Goal: Transaction & Acquisition: Purchase product/service

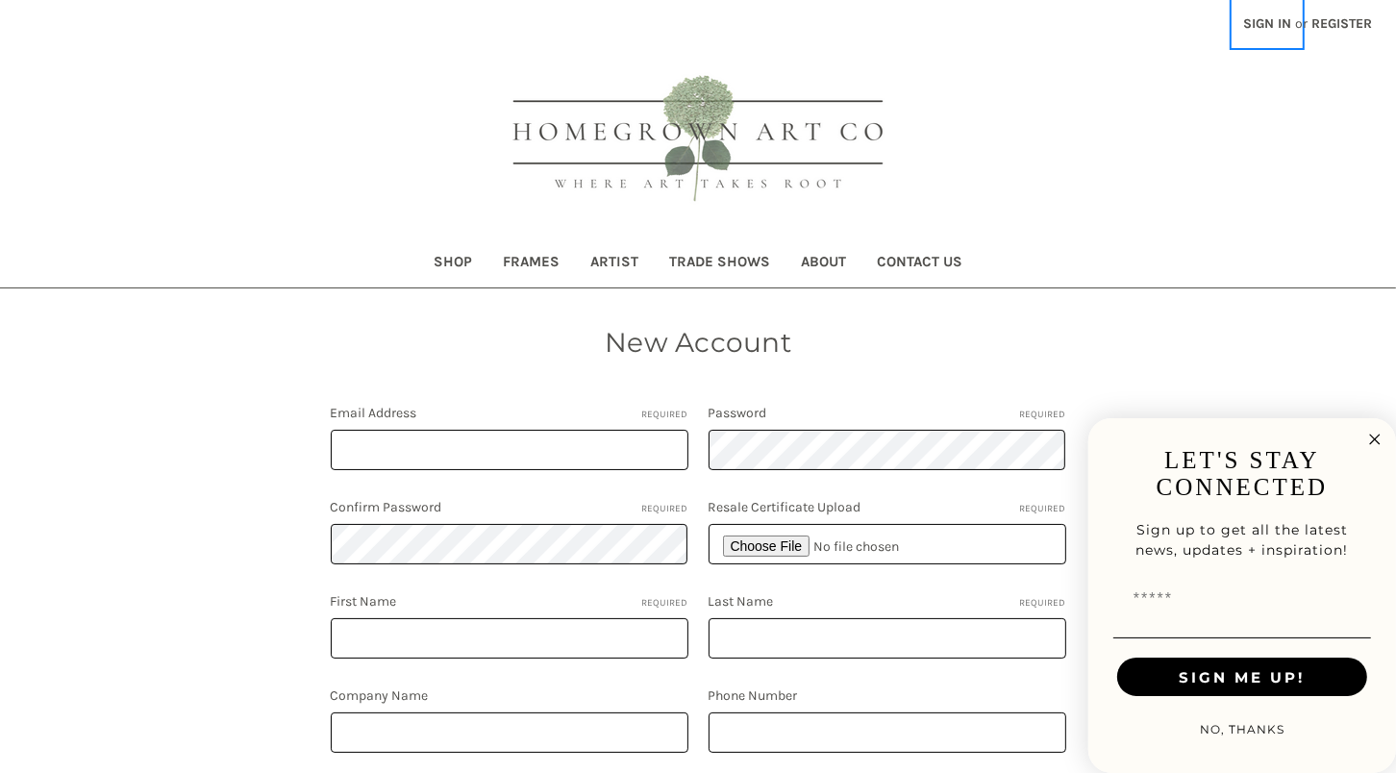
click at [1252, 14] on link "Sign in" at bounding box center [1267, 23] width 69 height 47
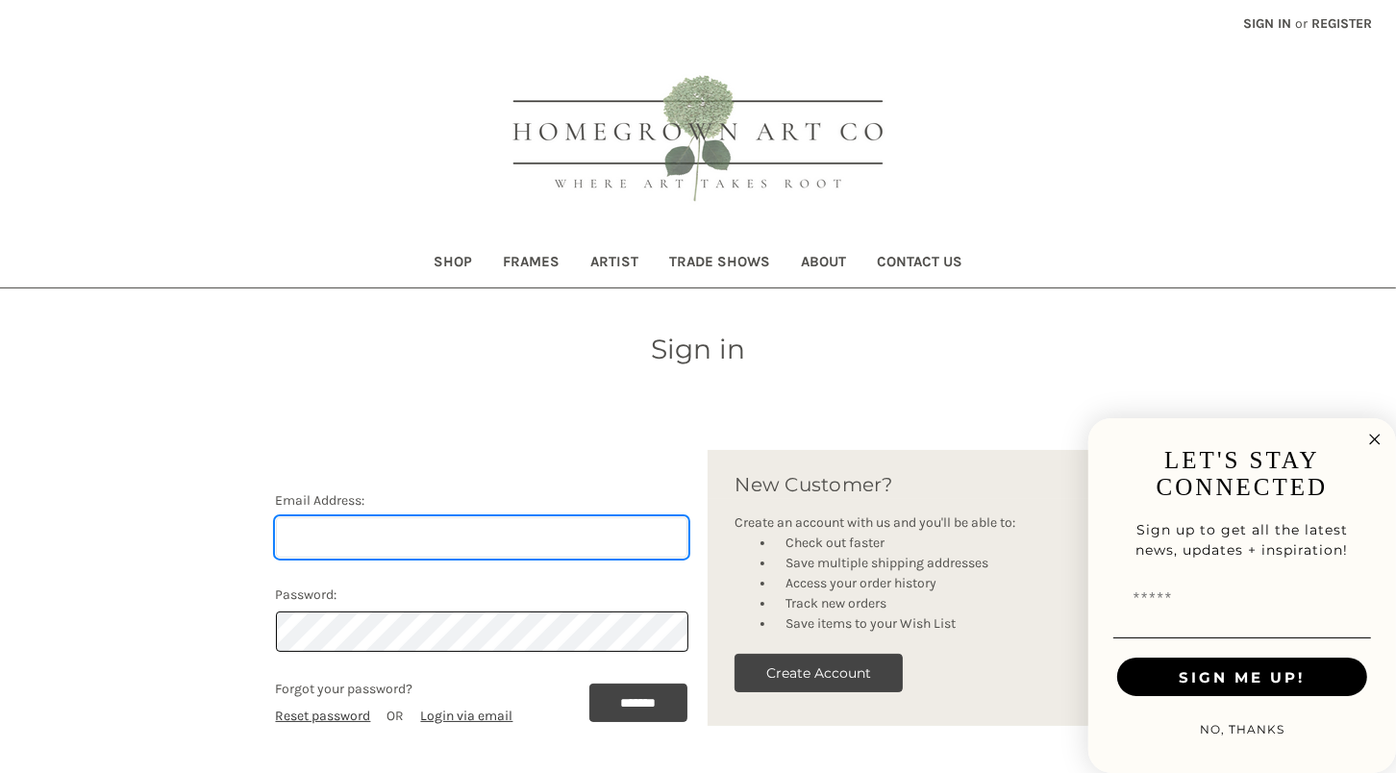
click at [593, 531] on input "Email Address:" at bounding box center [482, 537] width 413 height 40
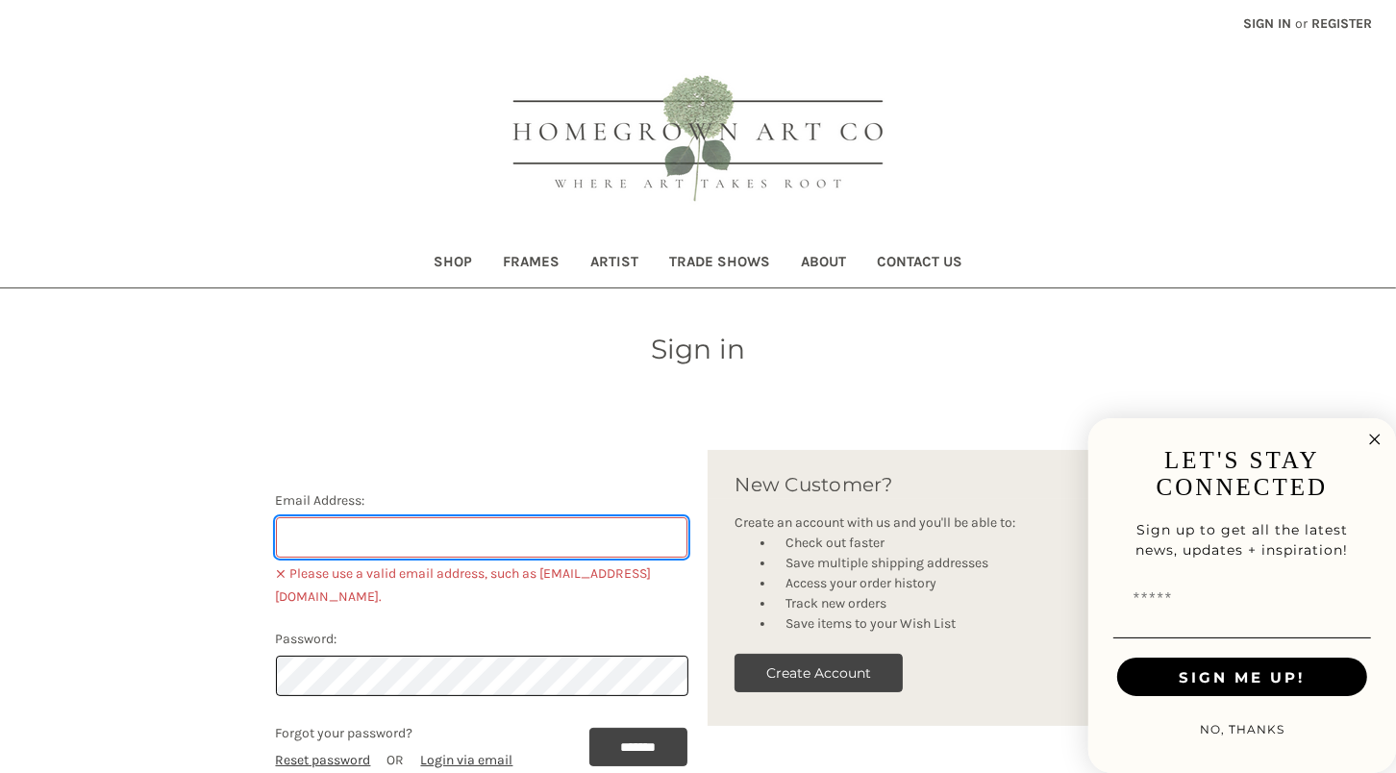
type input "avery@tenatelier.com"
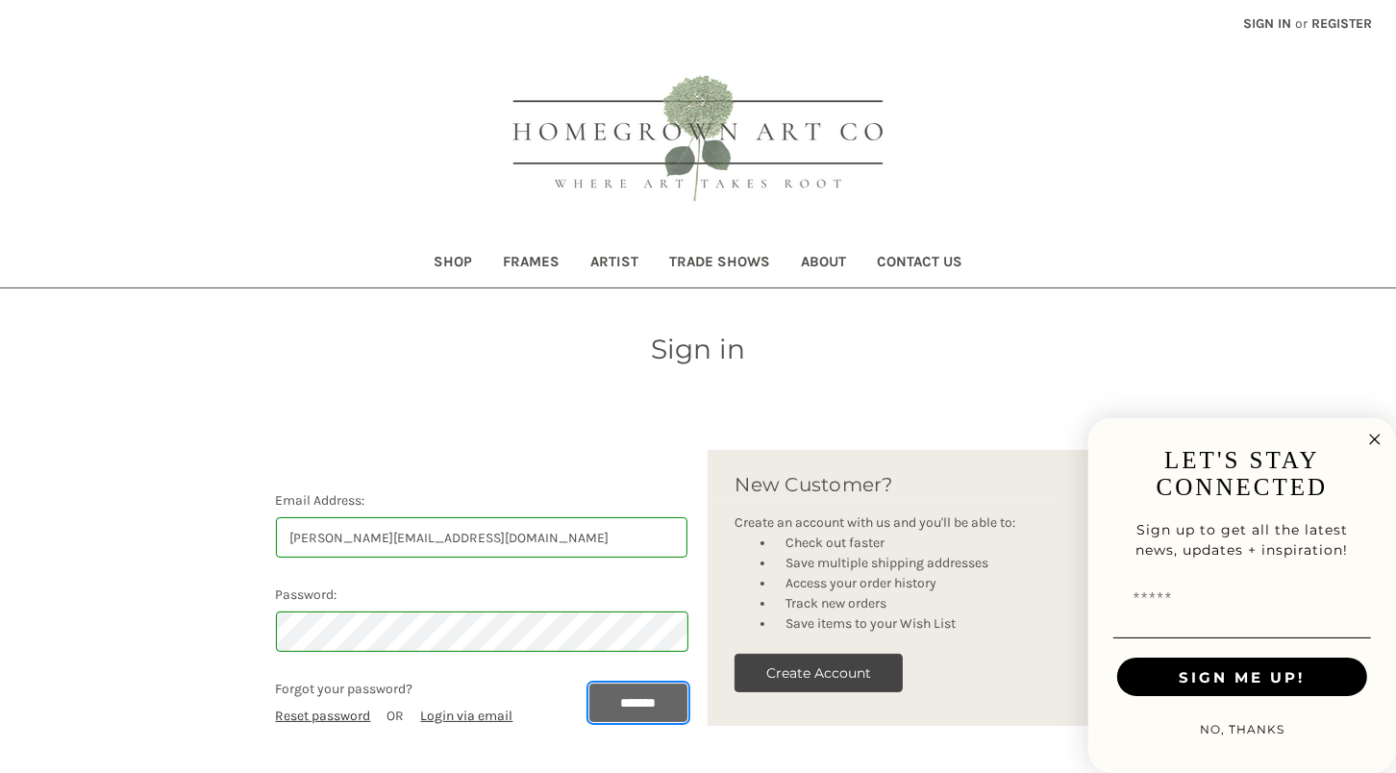
click at [615, 695] on input "*******" at bounding box center [638, 703] width 99 height 38
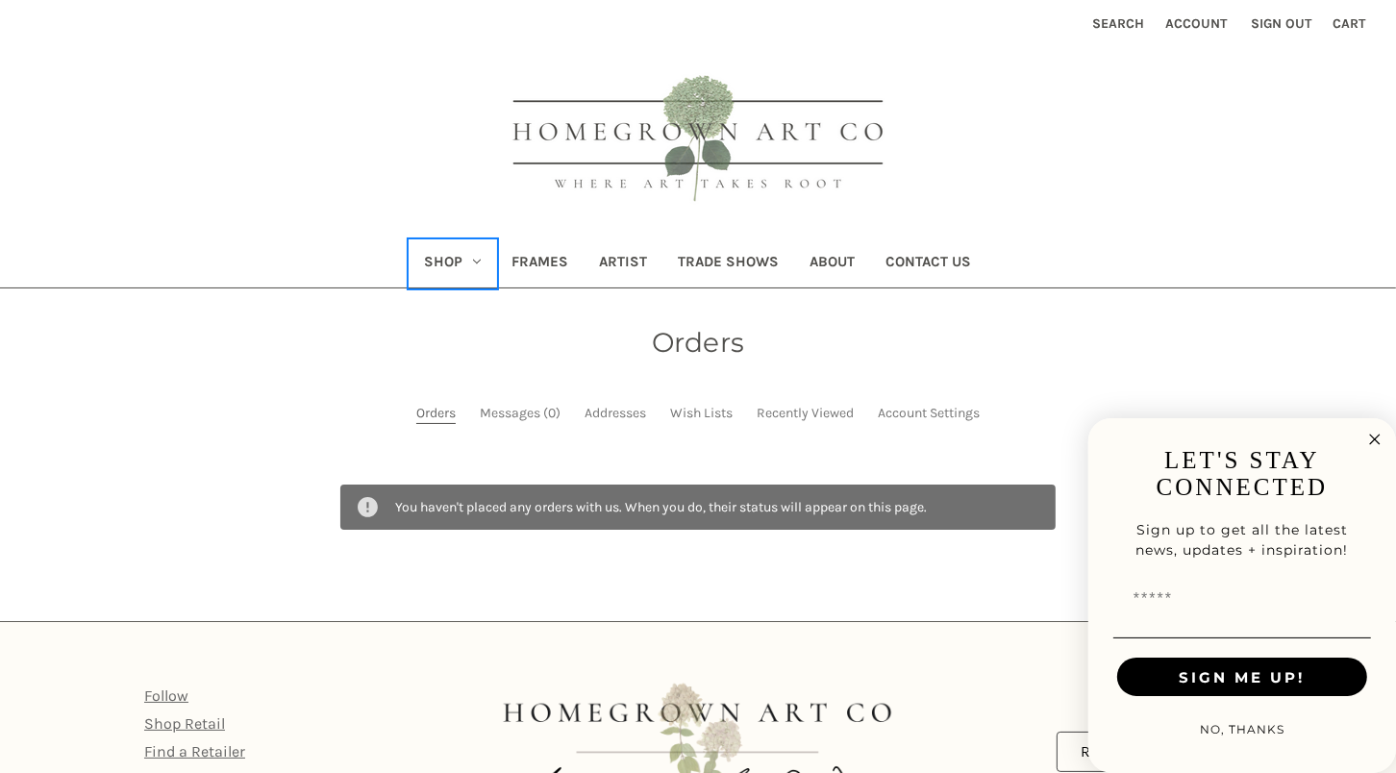
click at [450, 253] on link "Shop" at bounding box center [454, 263] width 88 height 47
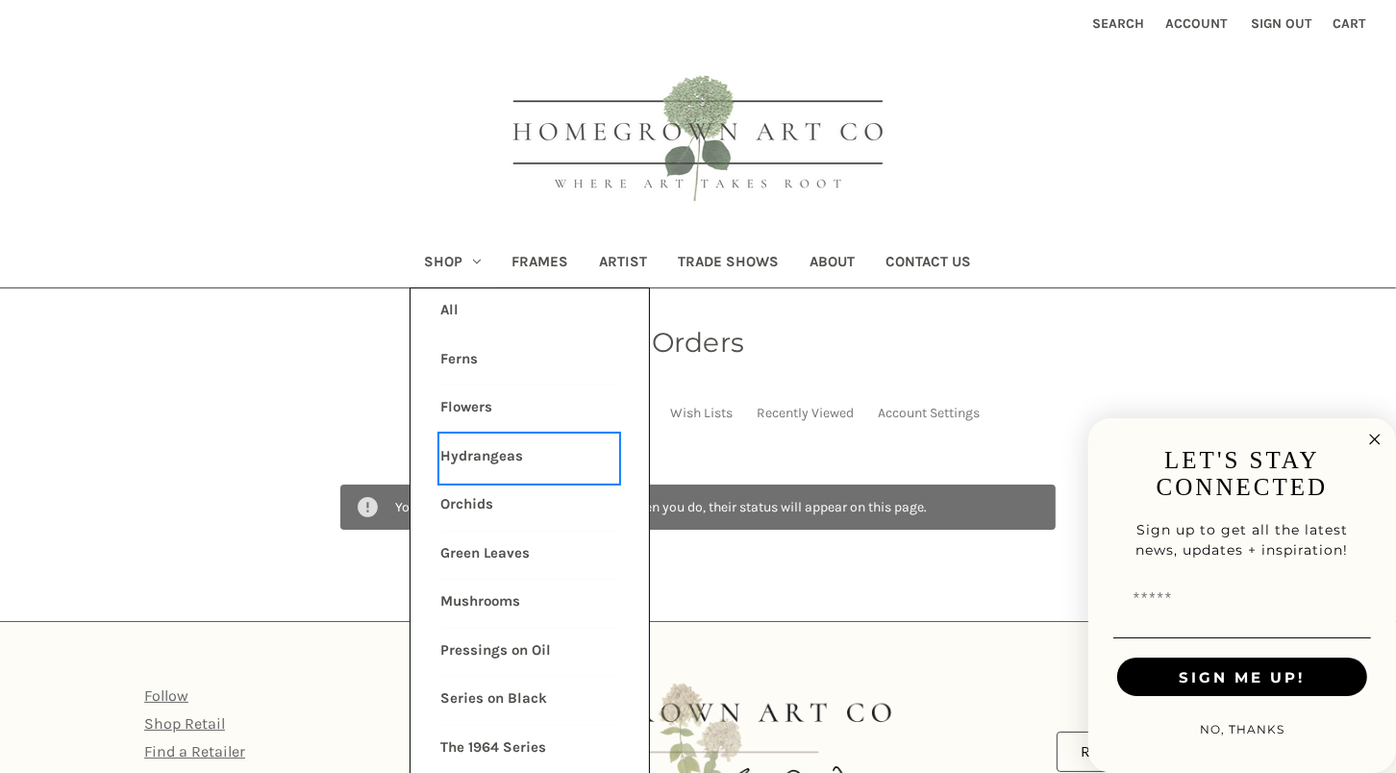
click at [489, 453] on link "Hydrangeas" at bounding box center [529, 459] width 178 height 48
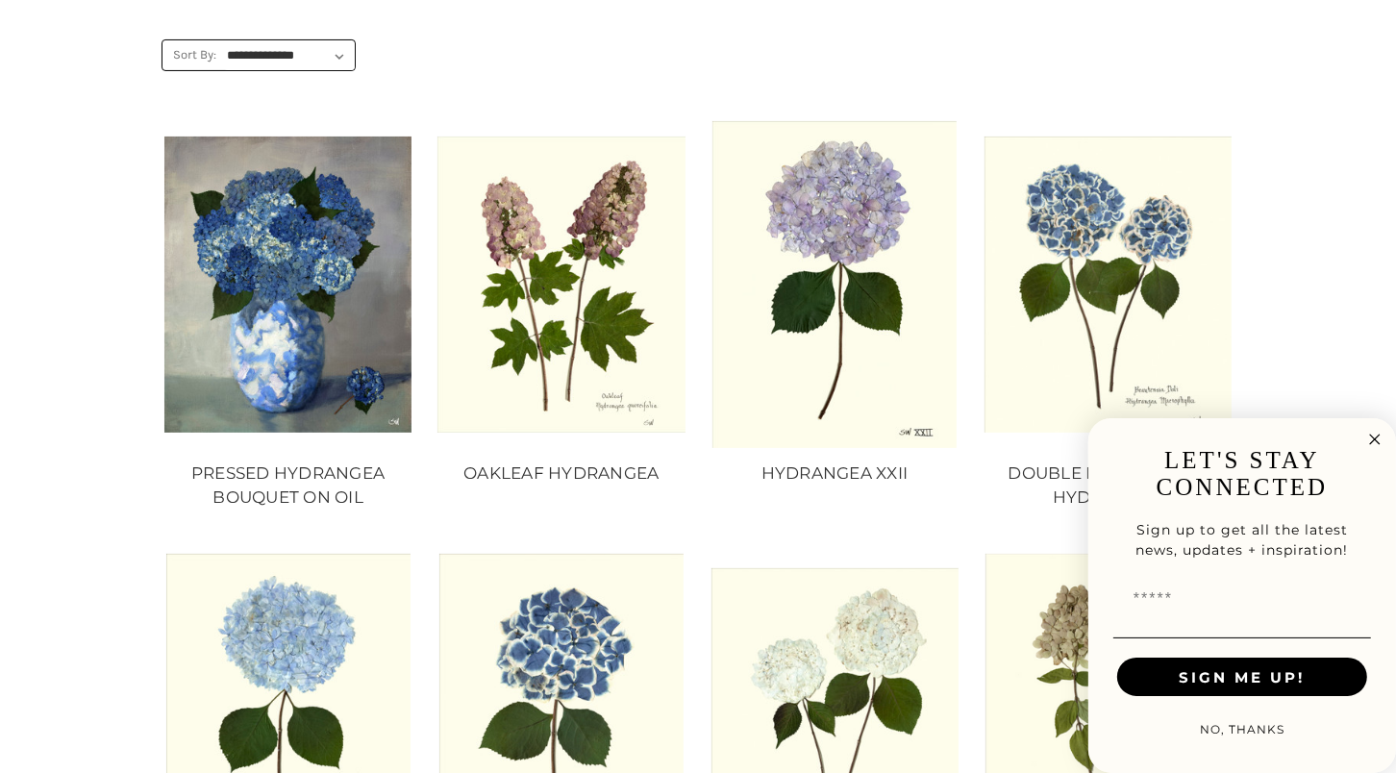
scroll to position [337, 0]
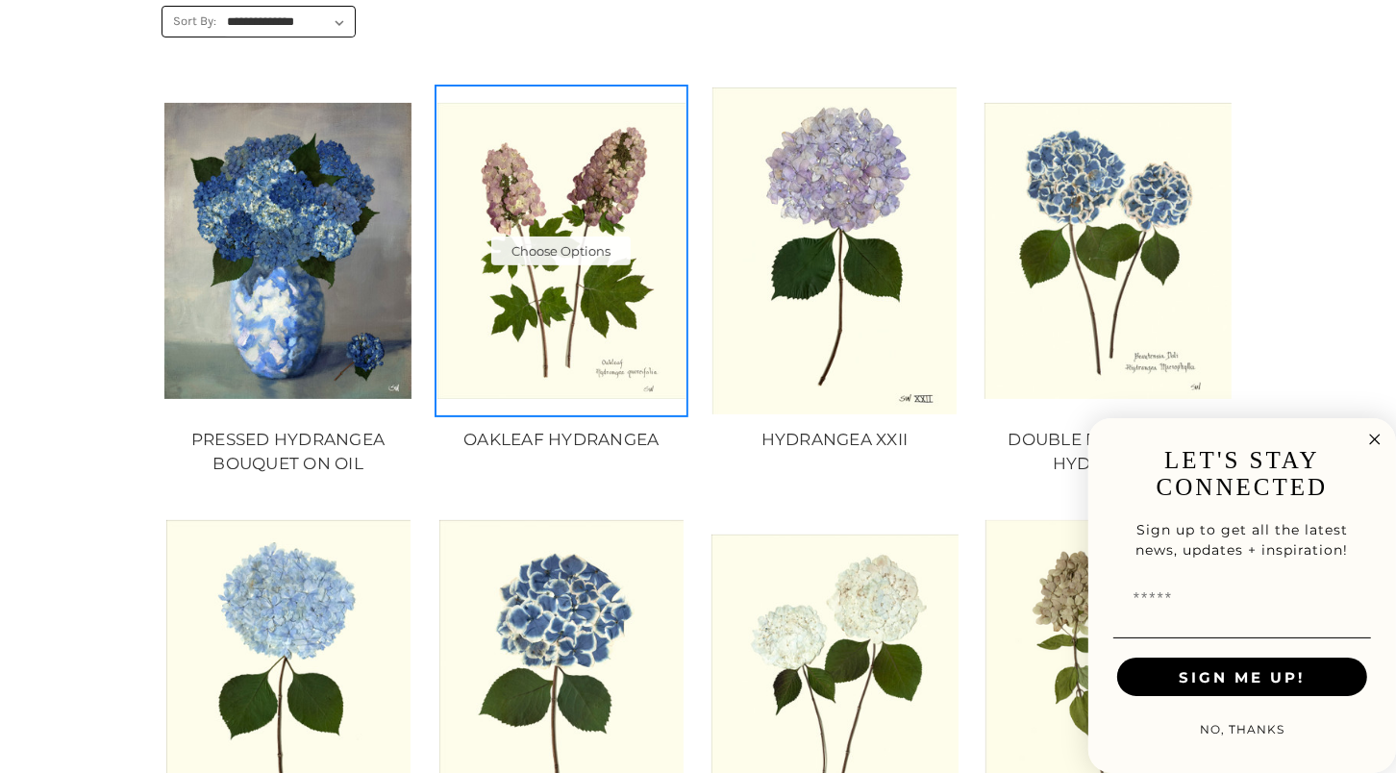
click at [558, 345] on img "OAKLEAF HYDRANGEA, Price range from $10.00 to $235.00\a\a" at bounding box center [561, 251] width 247 height 297
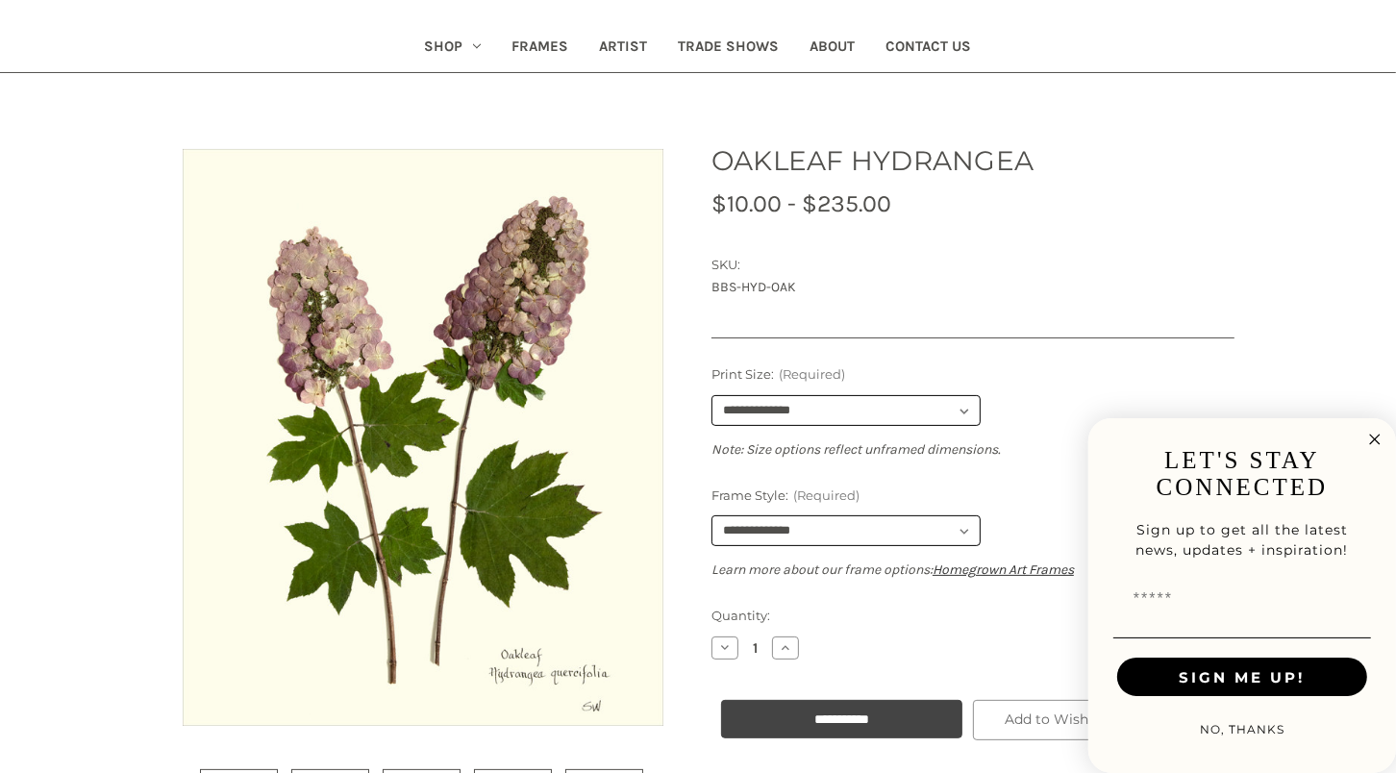
scroll to position [310, 0]
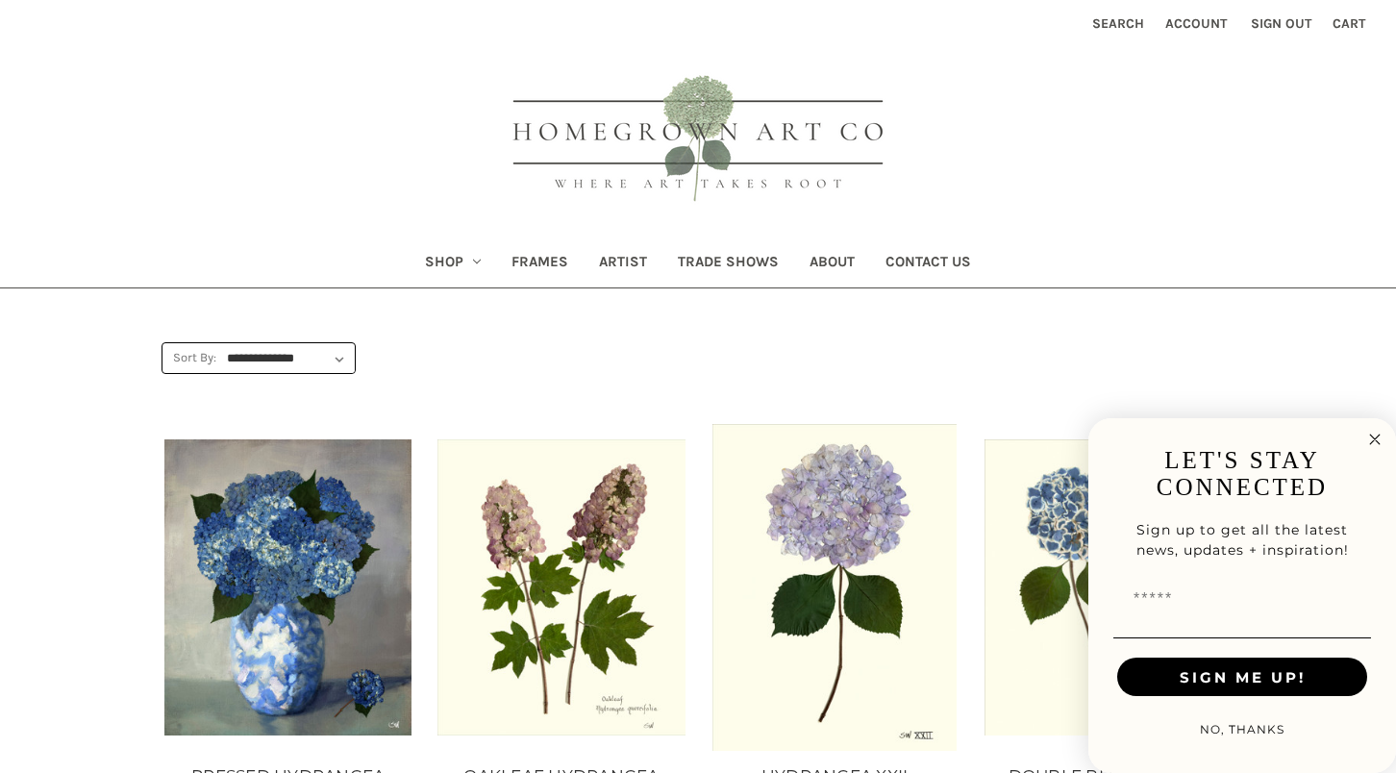
scroll to position [337, 0]
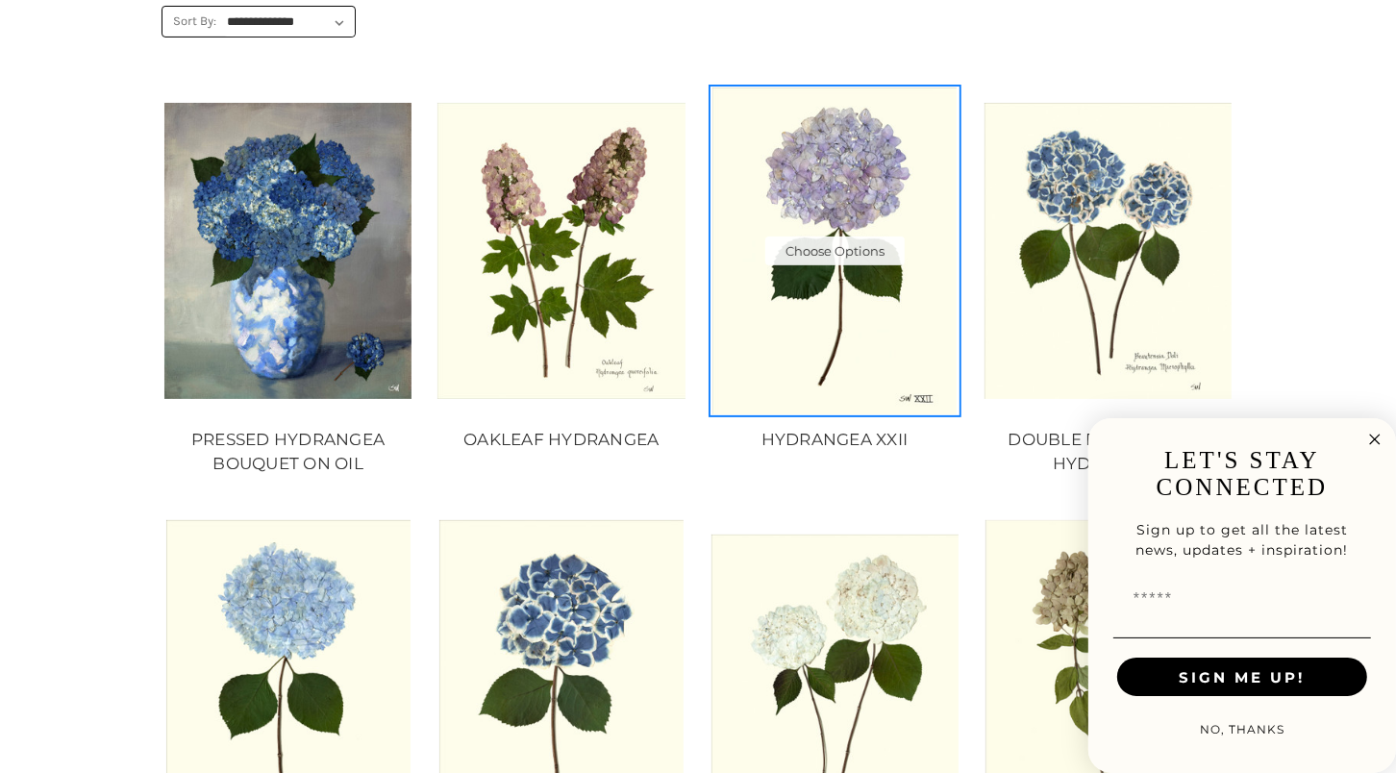
click at [852, 170] on img "HYDRANGEA XXII, Price range from $10.00 to $235.00\a\a" at bounding box center [835, 251] width 247 height 326
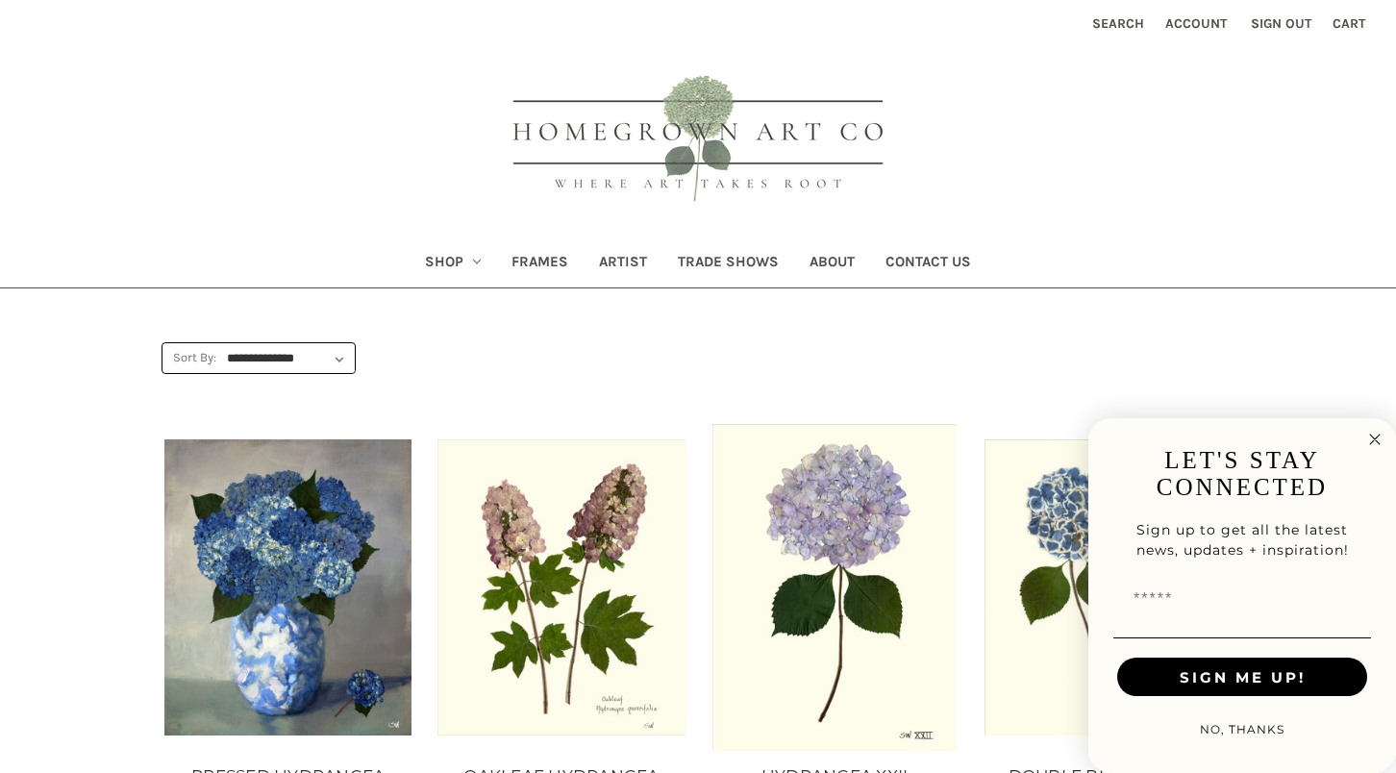
scroll to position [337, 0]
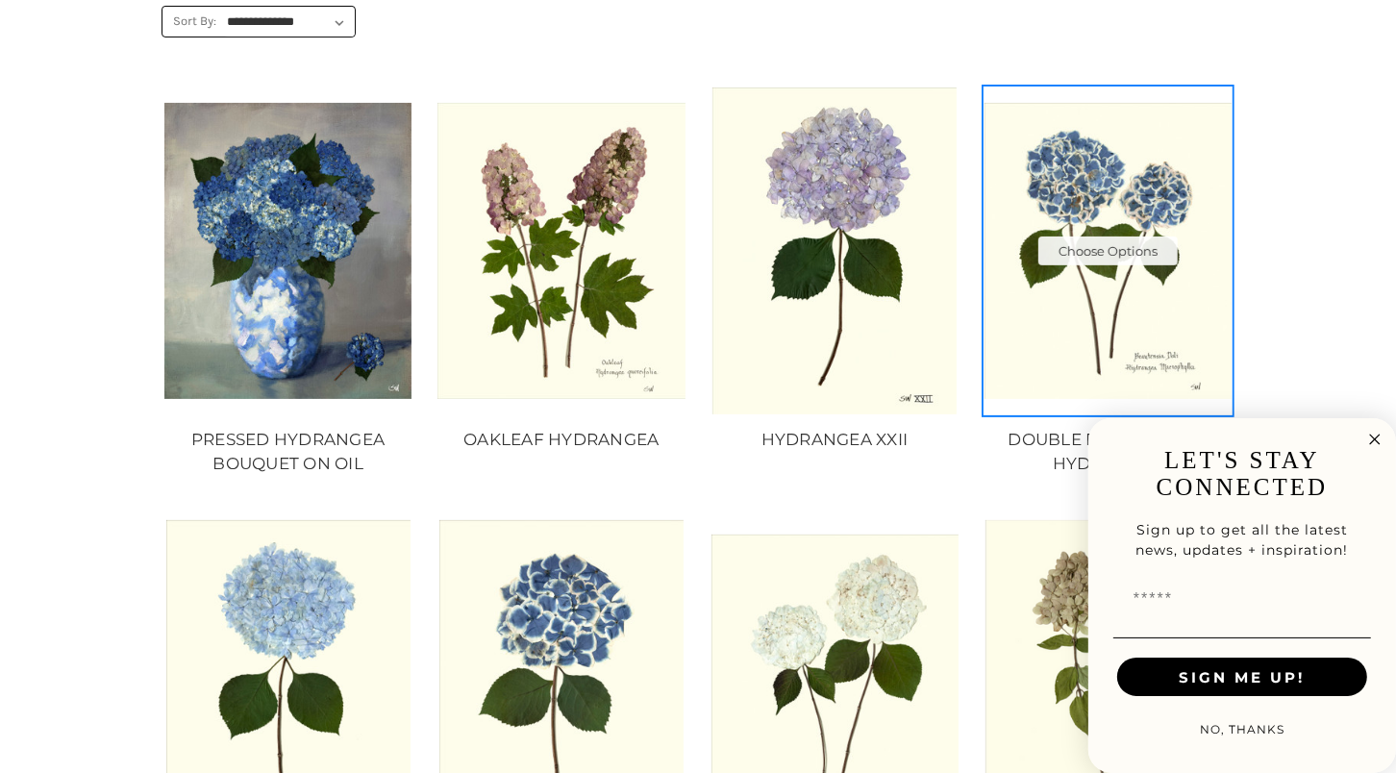
click at [1053, 217] on img "DOUBLE BLUE + WHITE HYDRANGEA, Price range from $10.00 to $235.00\a\a" at bounding box center [1108, 251] width 247 height 297
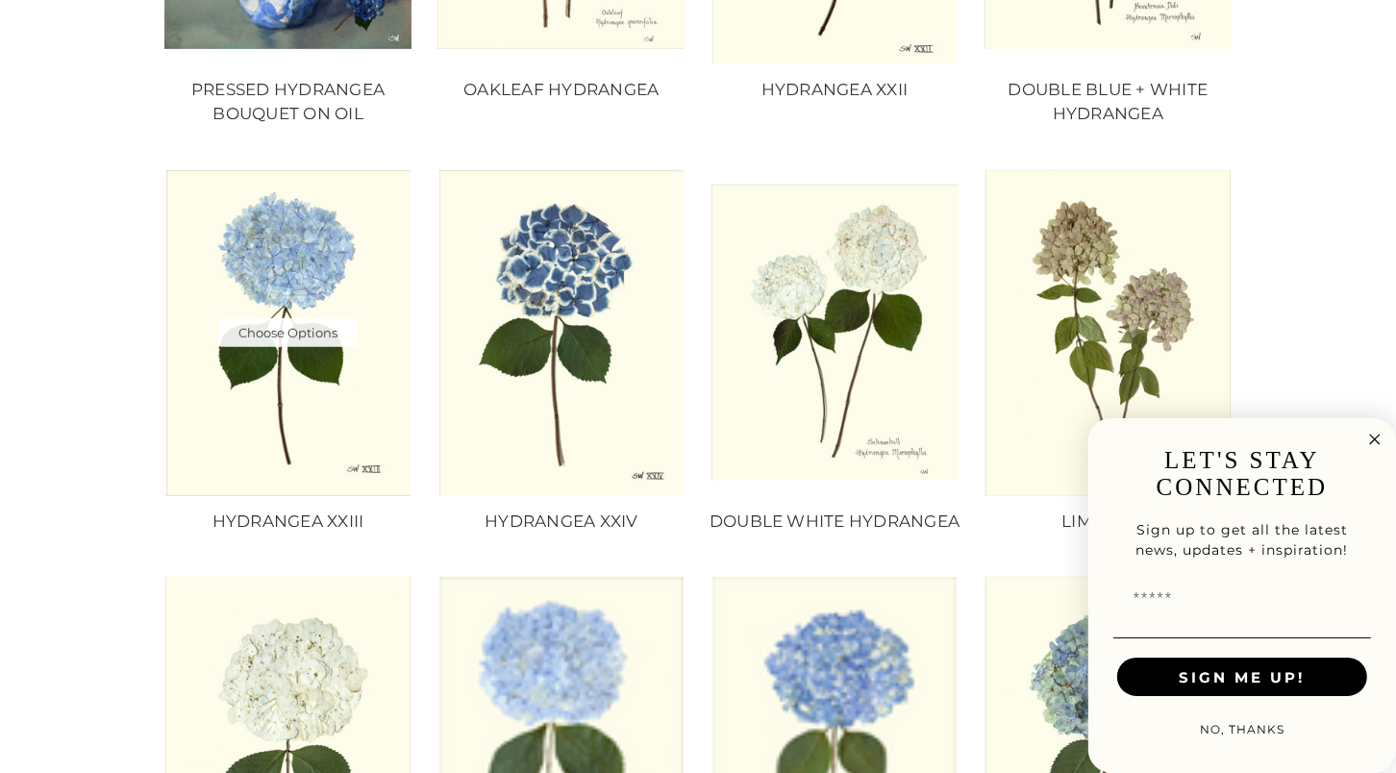
scroll to position [689, 0]
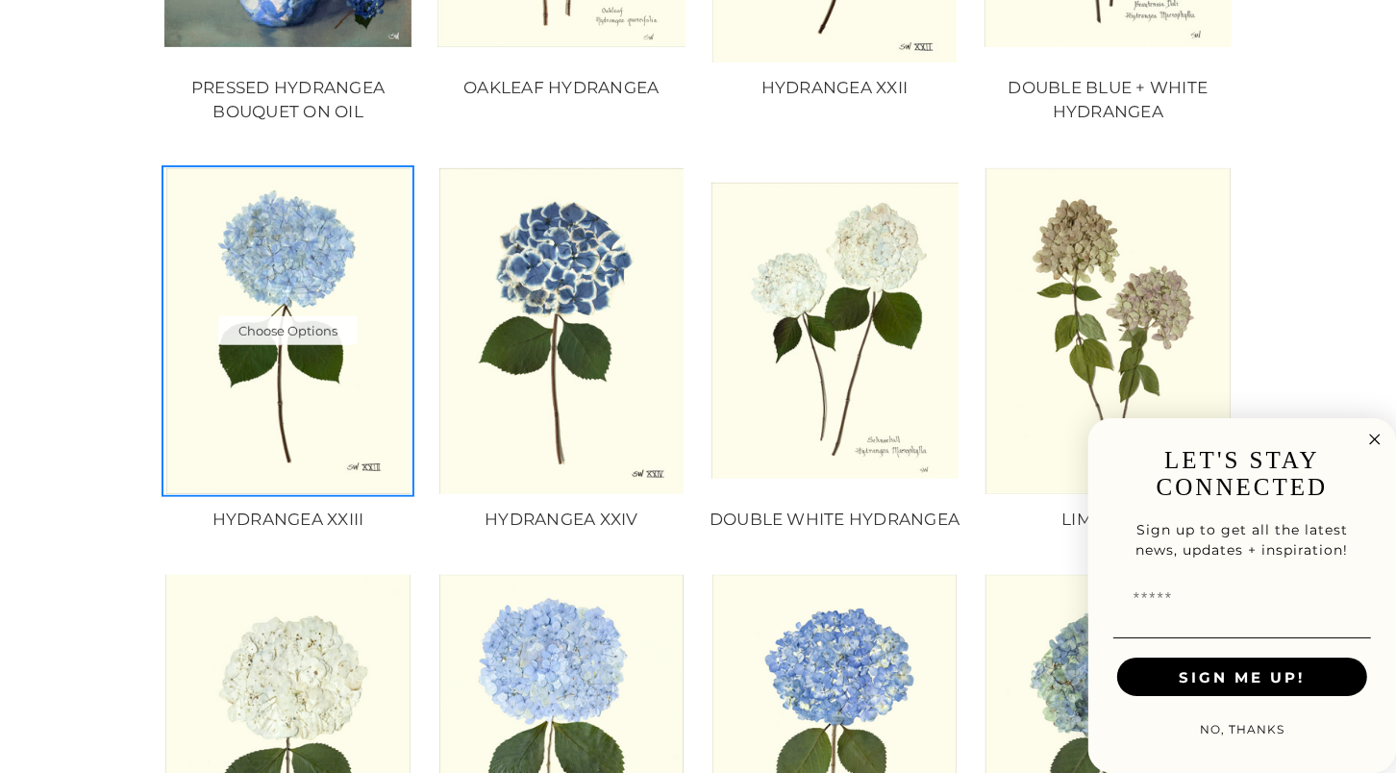
click at [316, 298] on img "HYDRANGEA XXIII, Price range from $10.00 to $235.00\a\a" at bounding box center [287, 331] width 247 height 326
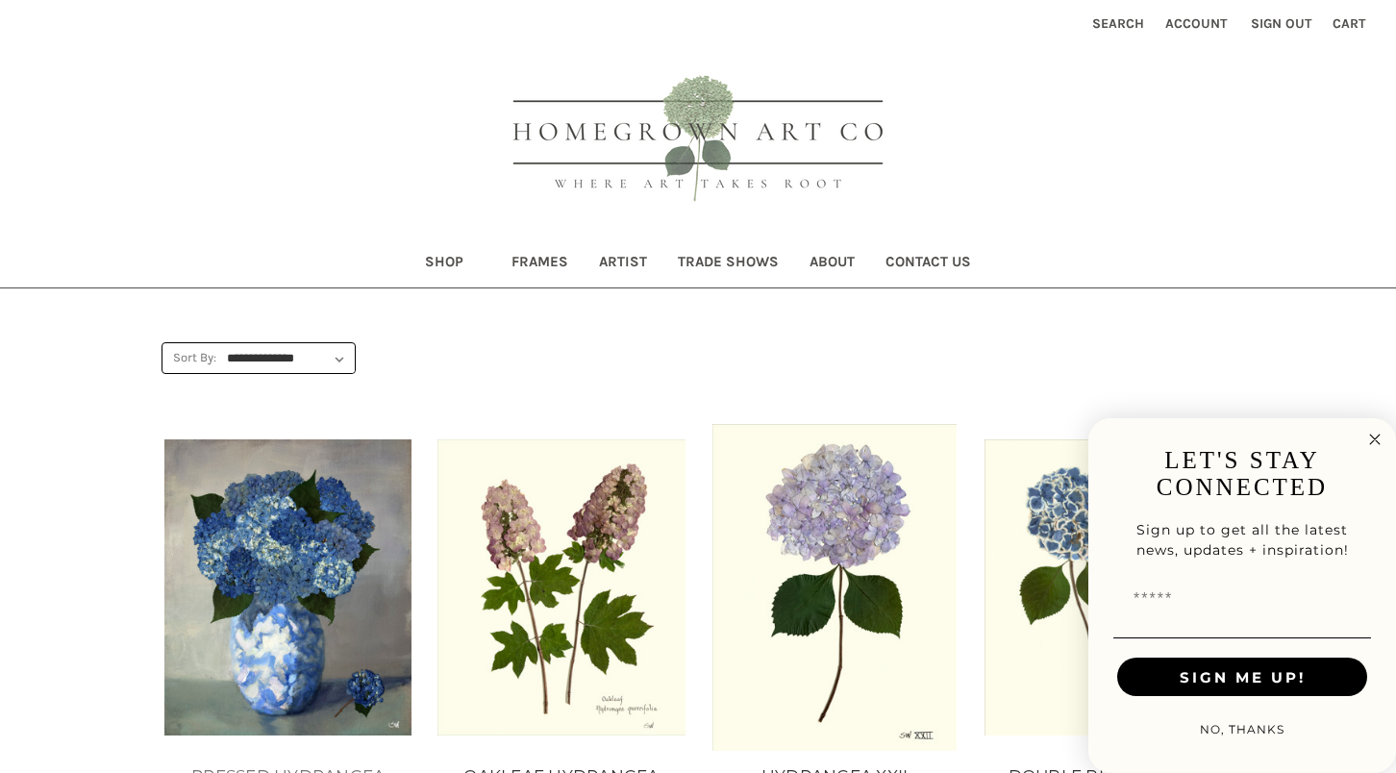
scroll to position [689, 0]
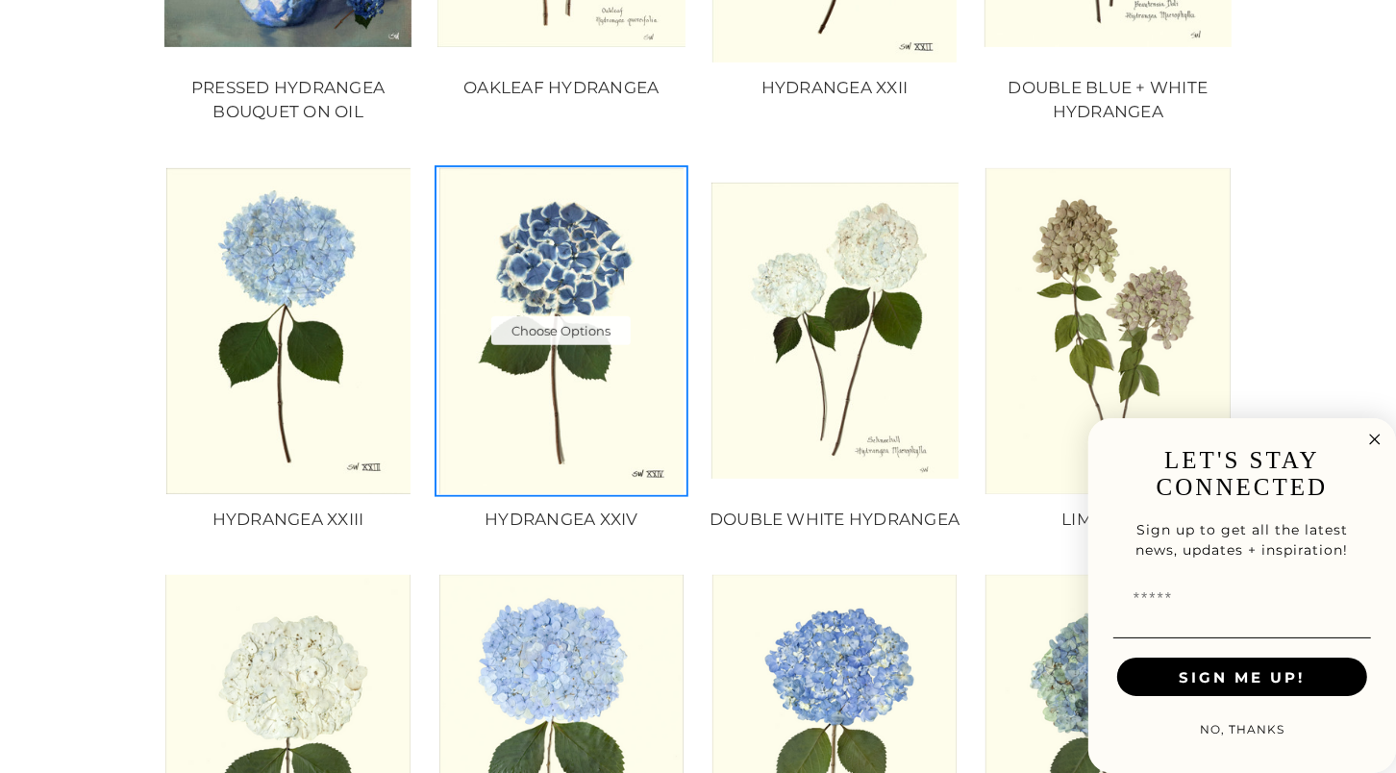
click at [591, 276] on img "HYDRANGEA XXIV, Price range from $10.00 to $235.00\a\a" at bounding box center [561, 331] width 247 height 326
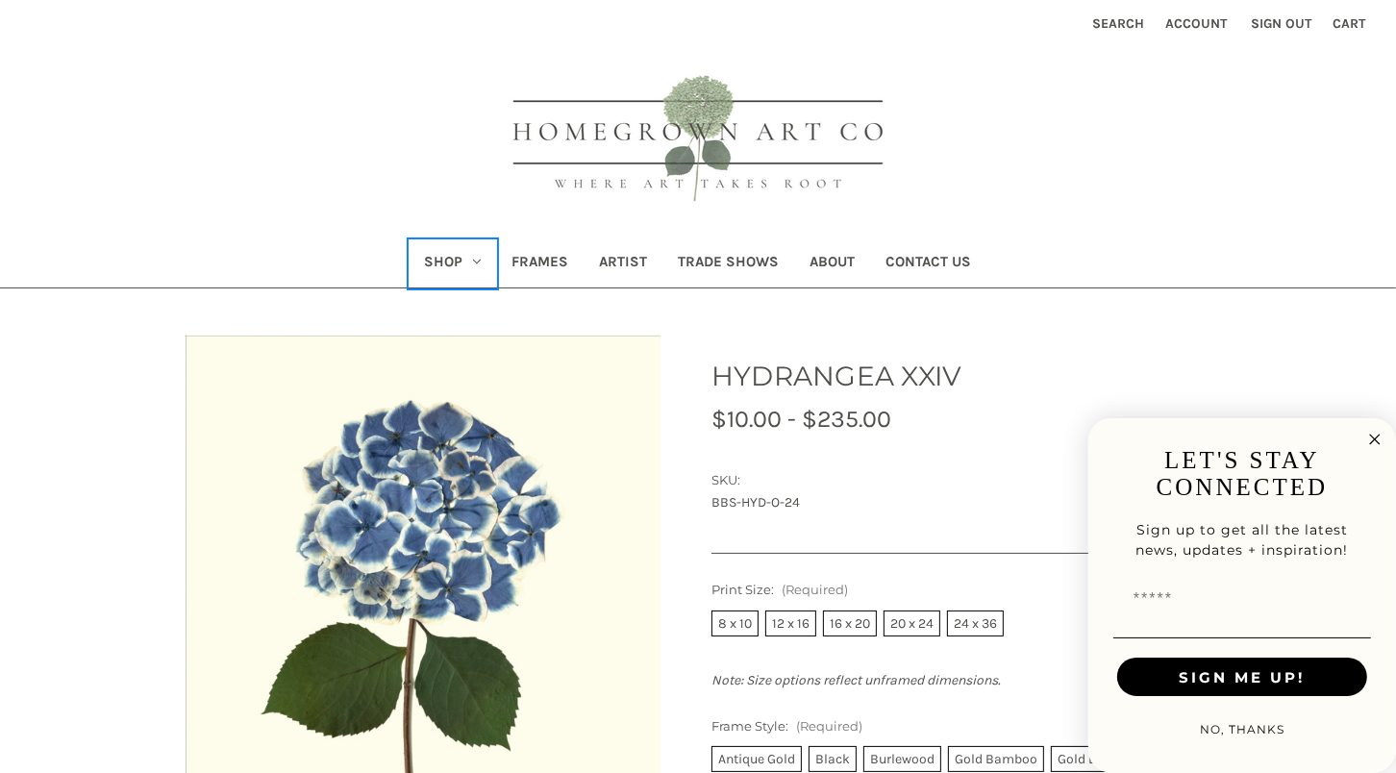
click at [462, 262] on link "Shop" at bounding box center [454, 263] width 88 height 47
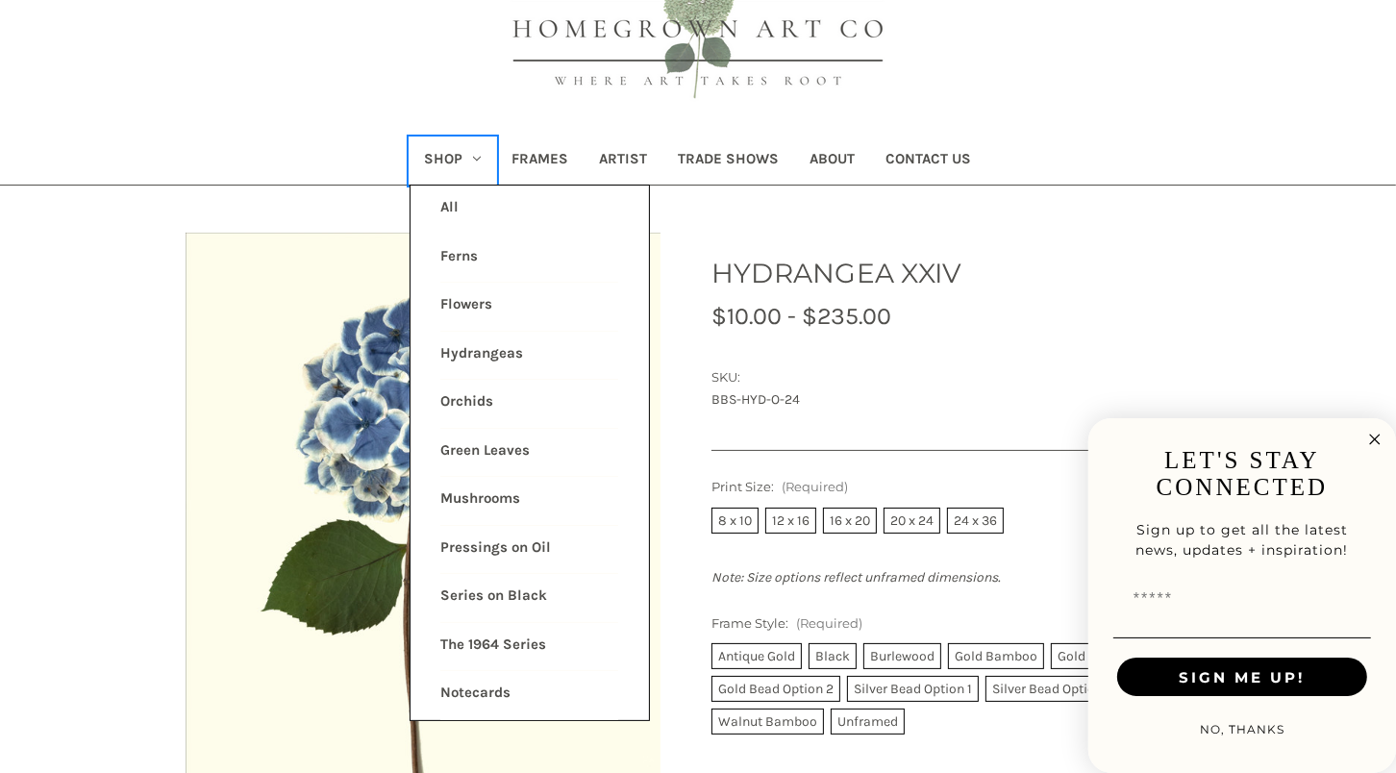
scroll to position [126, 0]
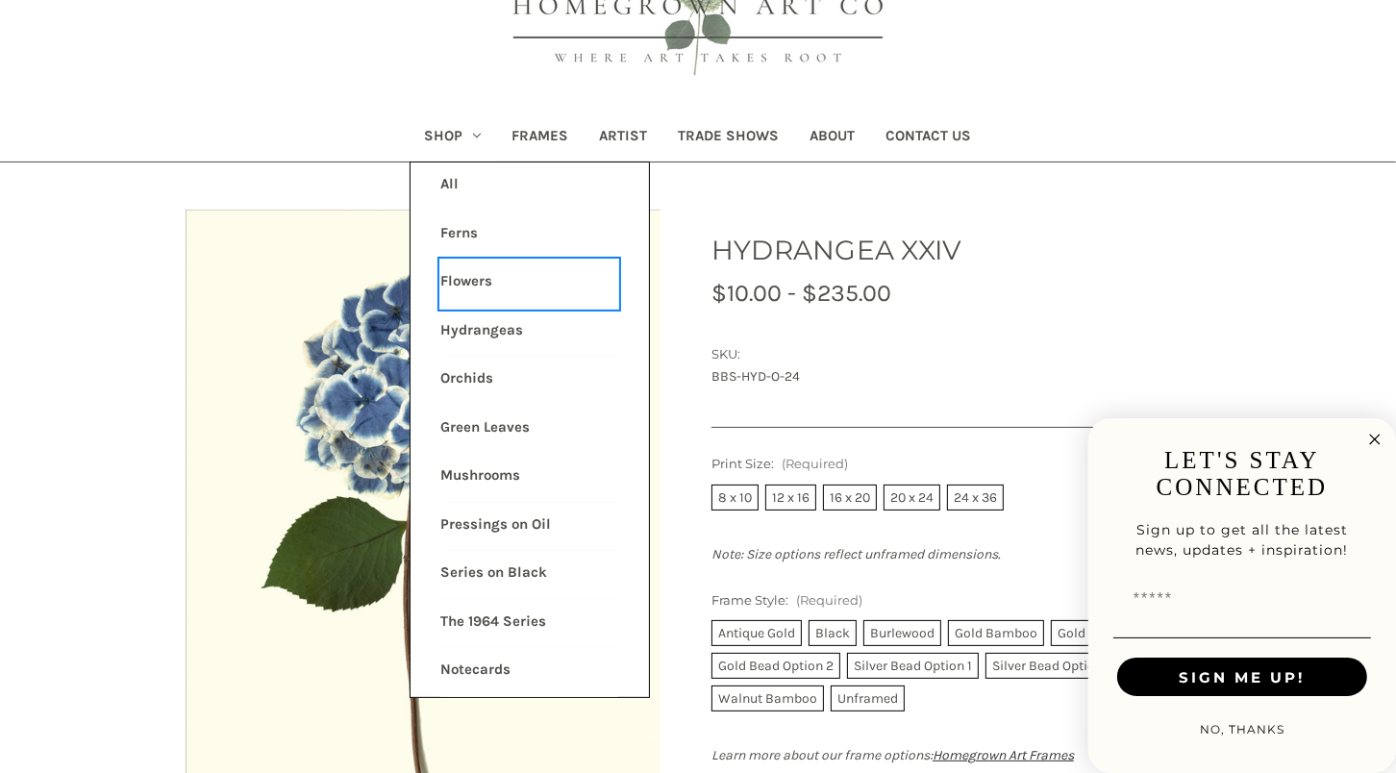
click at [469, 281] on link "Flowers" at bounding box center [529, 284] width 178 height 48
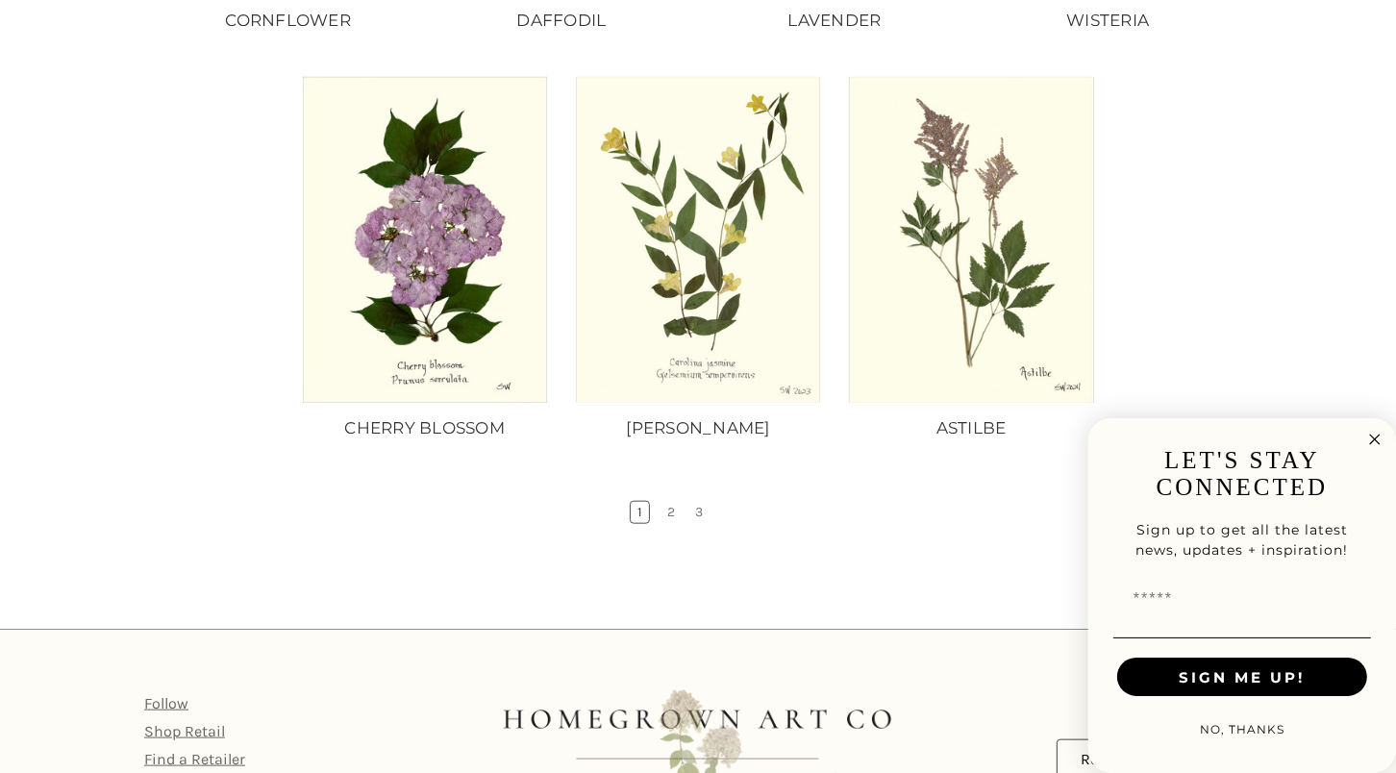
scroll to position [1621, 0]
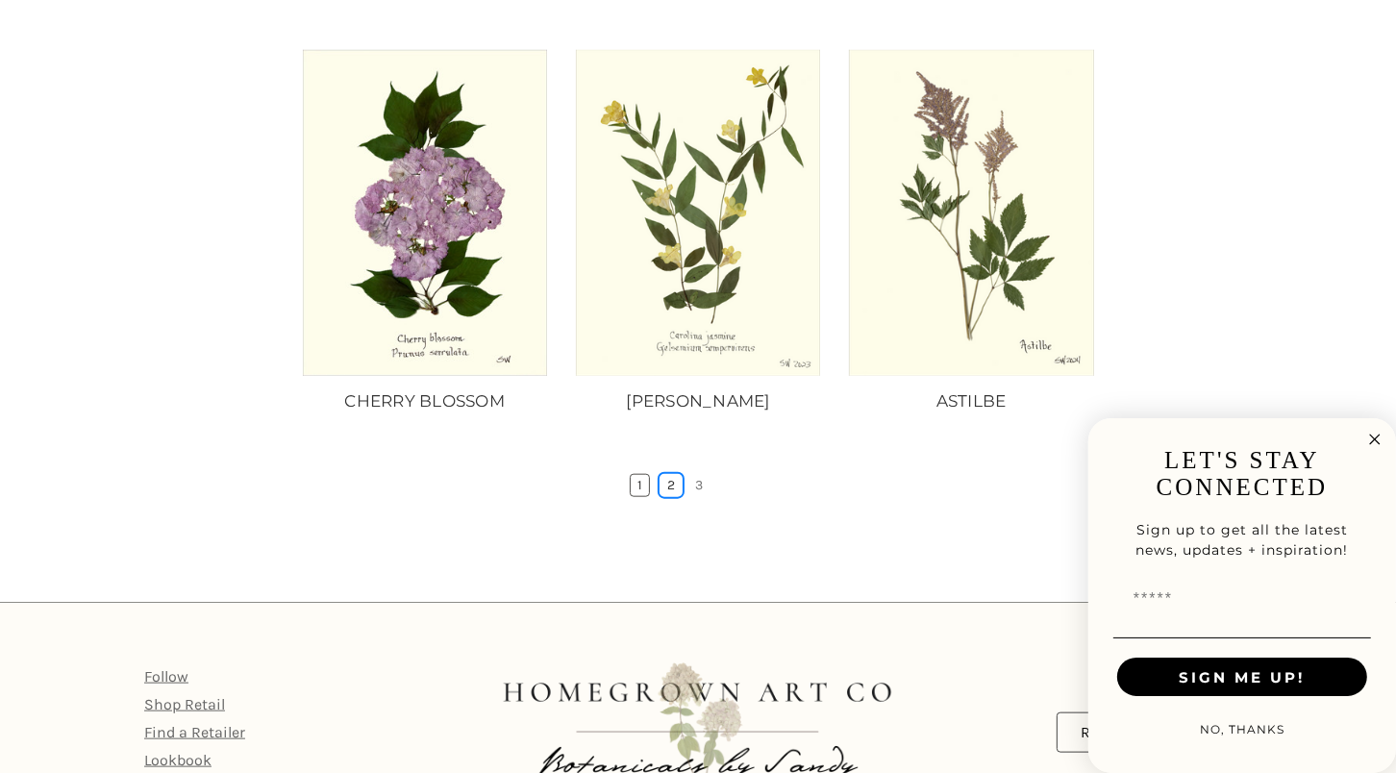
click at [667, 475] on link "2" at bounding box center [671, 485] width 21 height 21
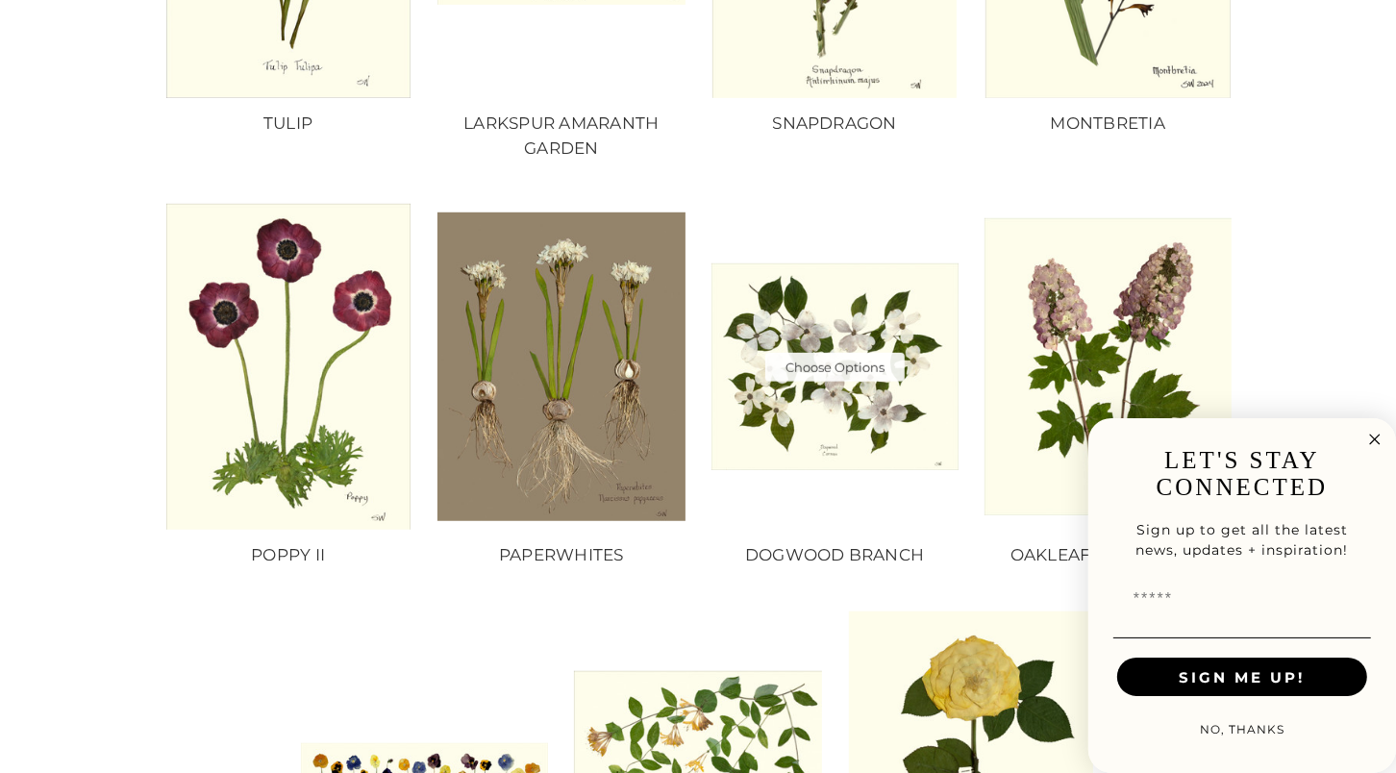
scroll to position [1063, 0]
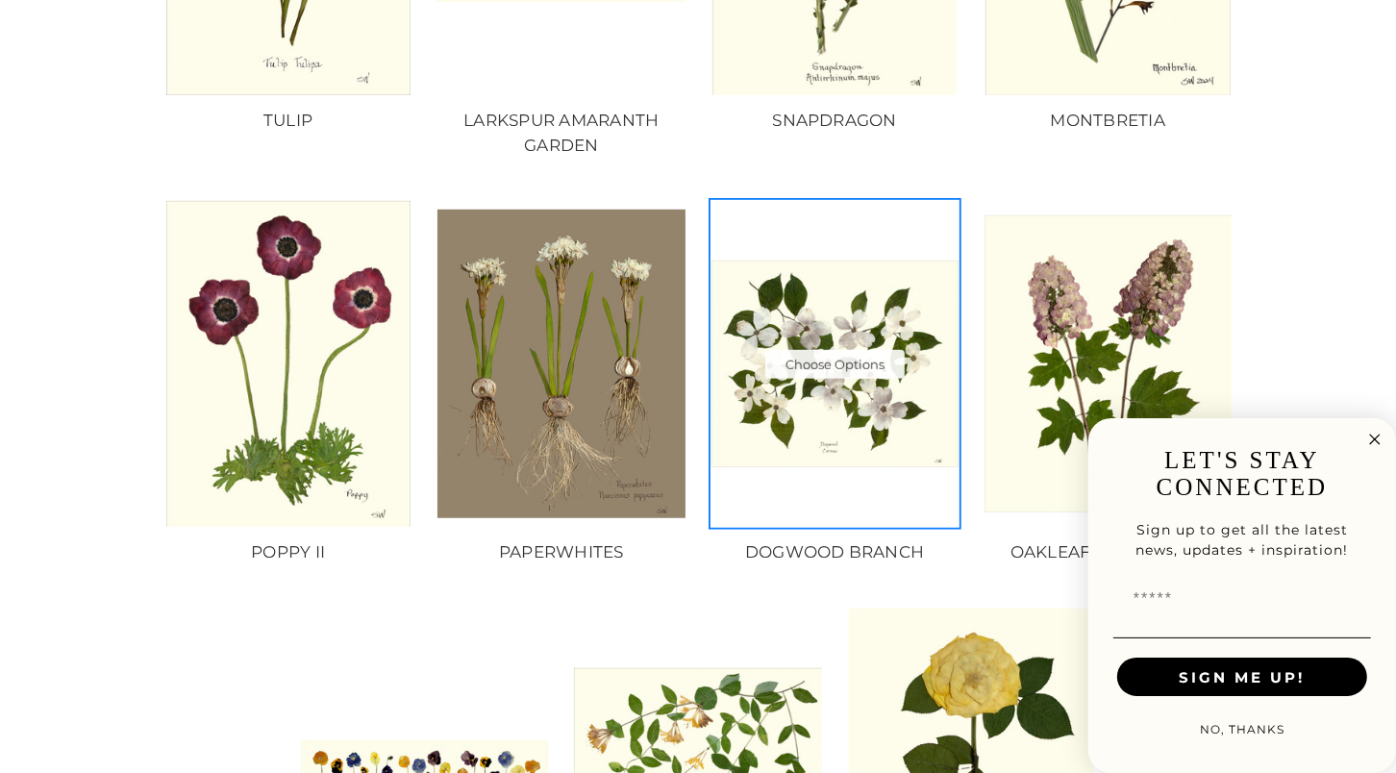
click at [811, 414] on img "DOGWOOD BRANCH, Price range from $10.00 to $235.00\a\a" at bounding box center [835, 364] width 247 height 207
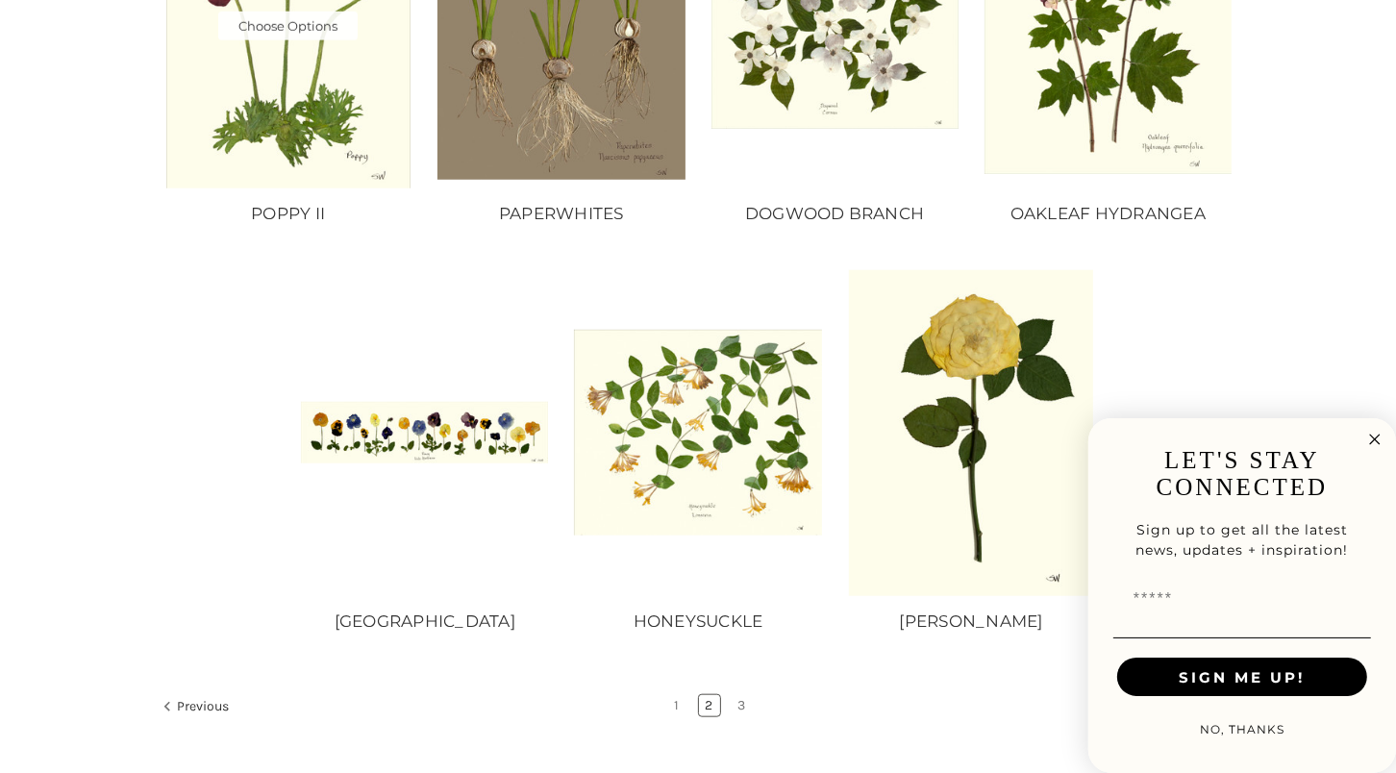
scroll to position [1412, 0]
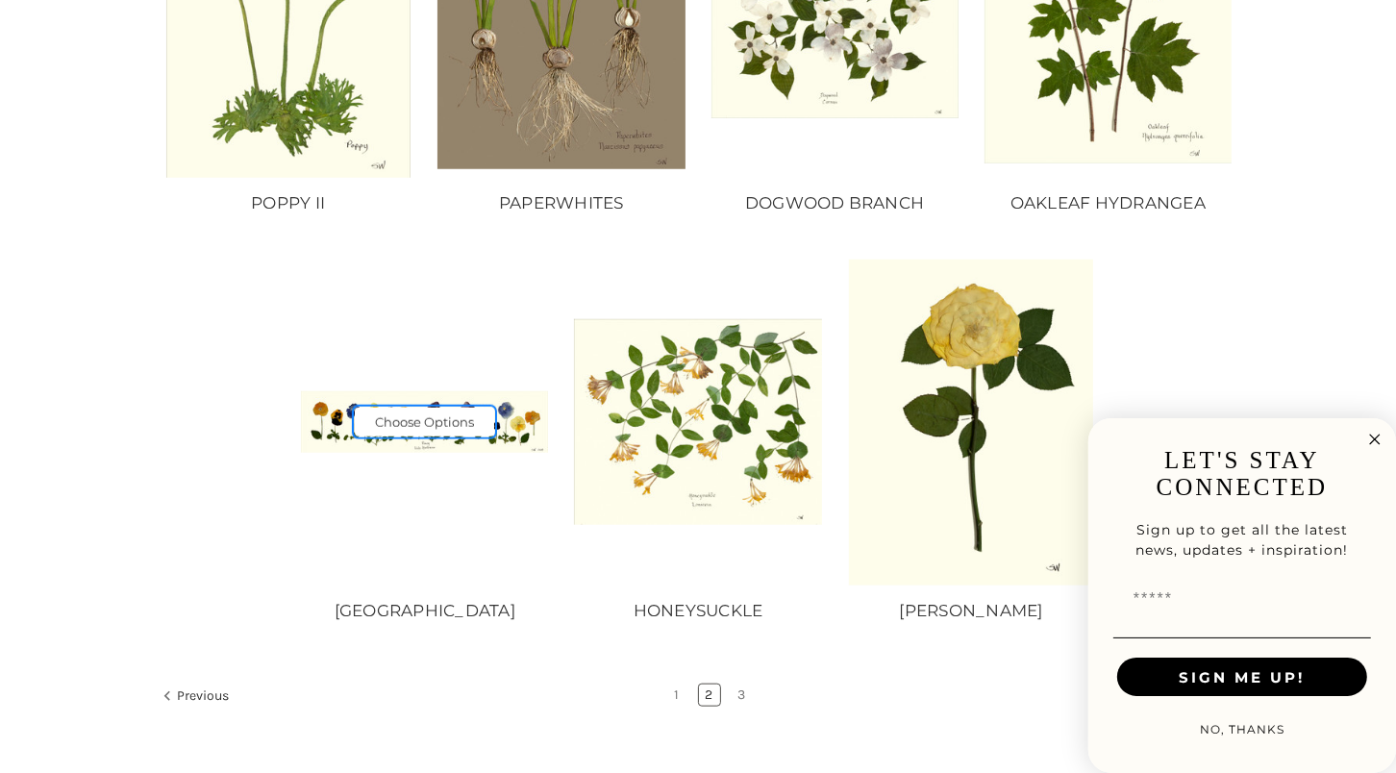
click at [433, 427] on link "Choose Options" at bounding box center [424, 422] width 139 height 29
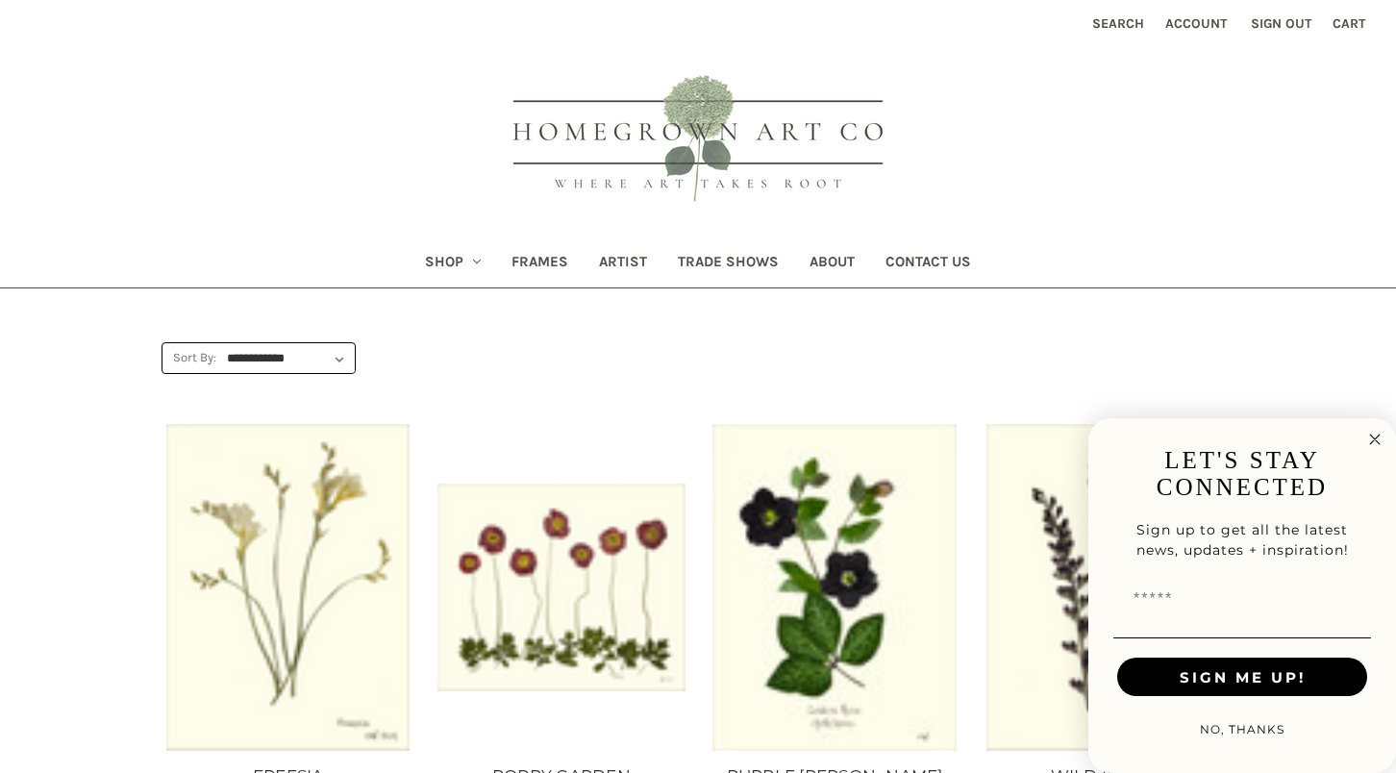
scroll to position [1412, 0]
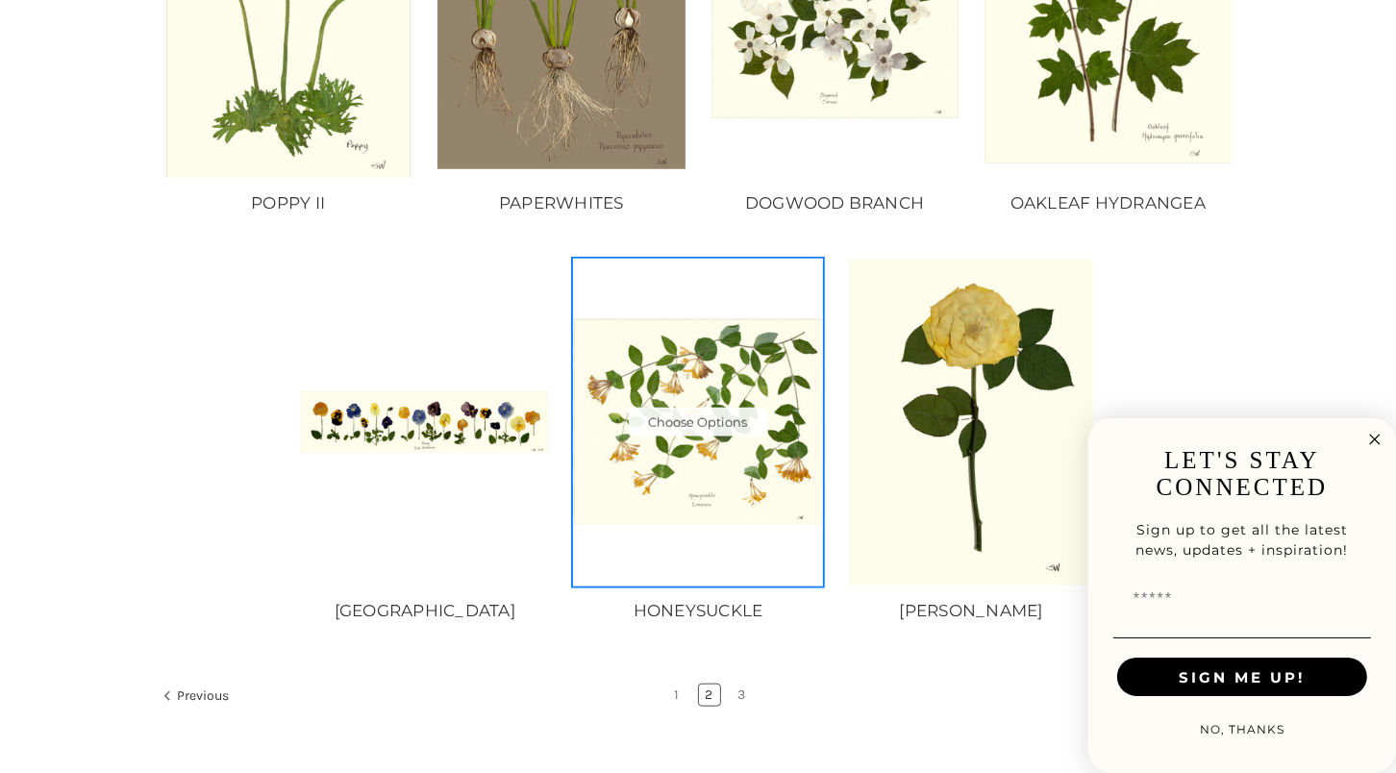
click at [735, 476] on img "HONEYSUCKLE, Price range from $10.00 to $235.00\a\a" at bounding box center [697, 422] width 247 height 207
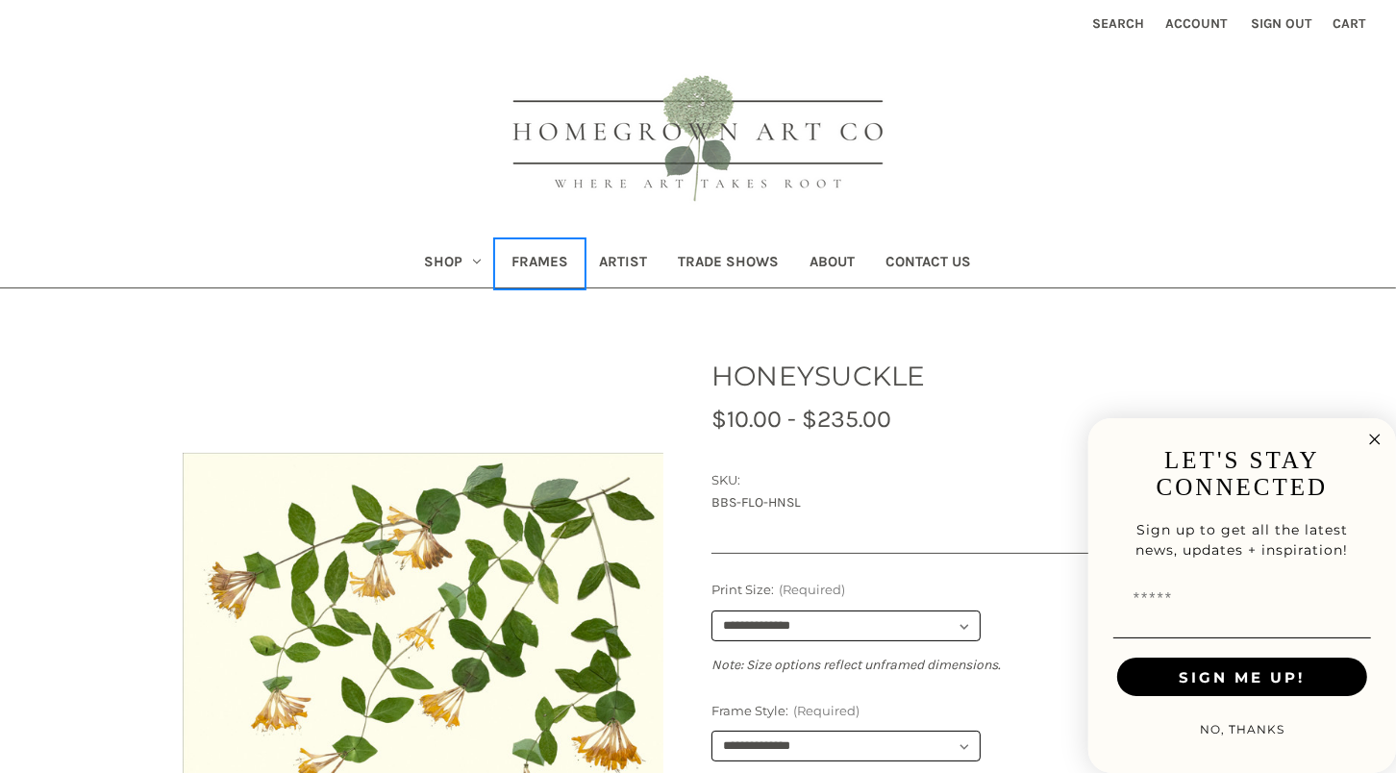
click at [524, 258] on link "Frames" at bounding box center [540, 263] width 88 height 47
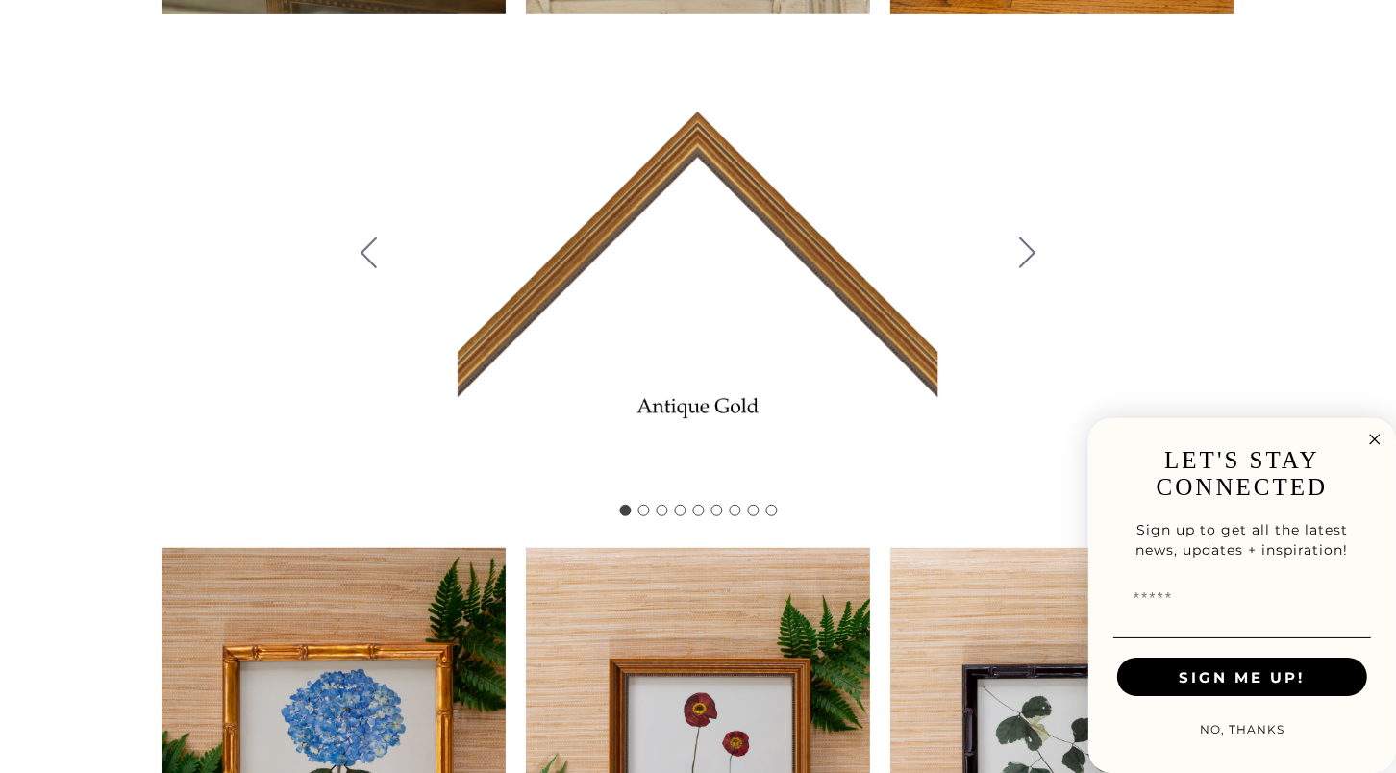
scroll to position [969, 0]
